Goal: Navigation & Orientation: Find specific page/section

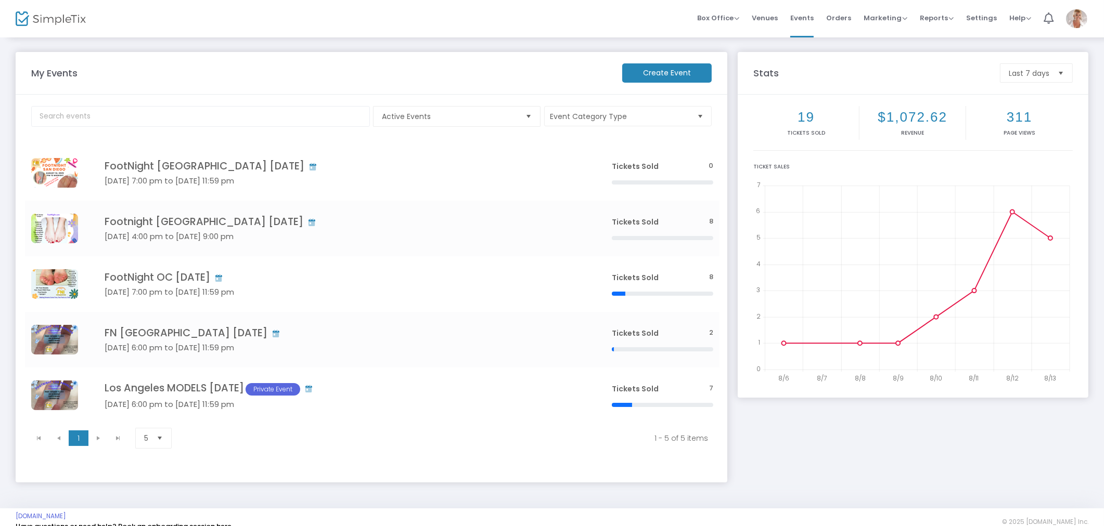
click at [220, 74] on m-panel-title "My Events" at bounding box center [321, 73] width 591 height 14
